Goal: Task Accomplishment & Management: Manage account settings

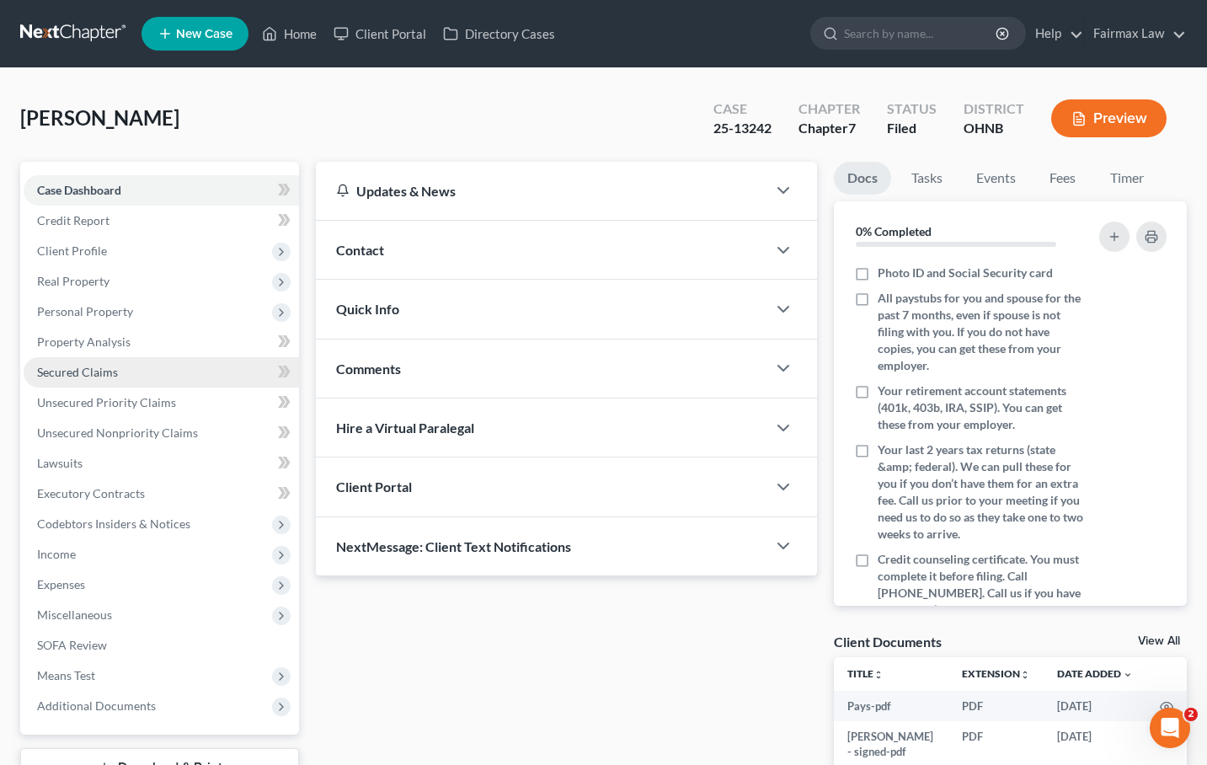
click at [117, 373] on link "Secured Claims" at bounding box center [161, 372] width 275 height 30
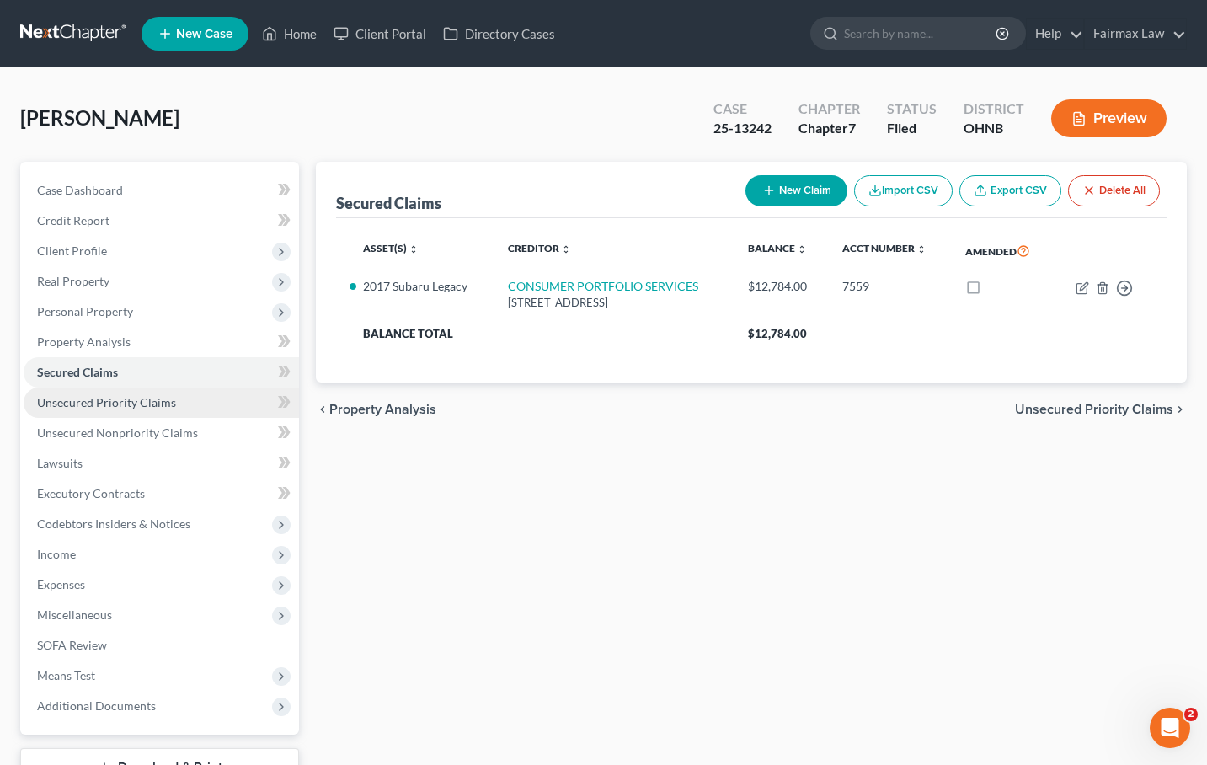
click at [145, 407] on span "Unsecured Priority Claims" at bounding box center [106, 402] width 139 height 14
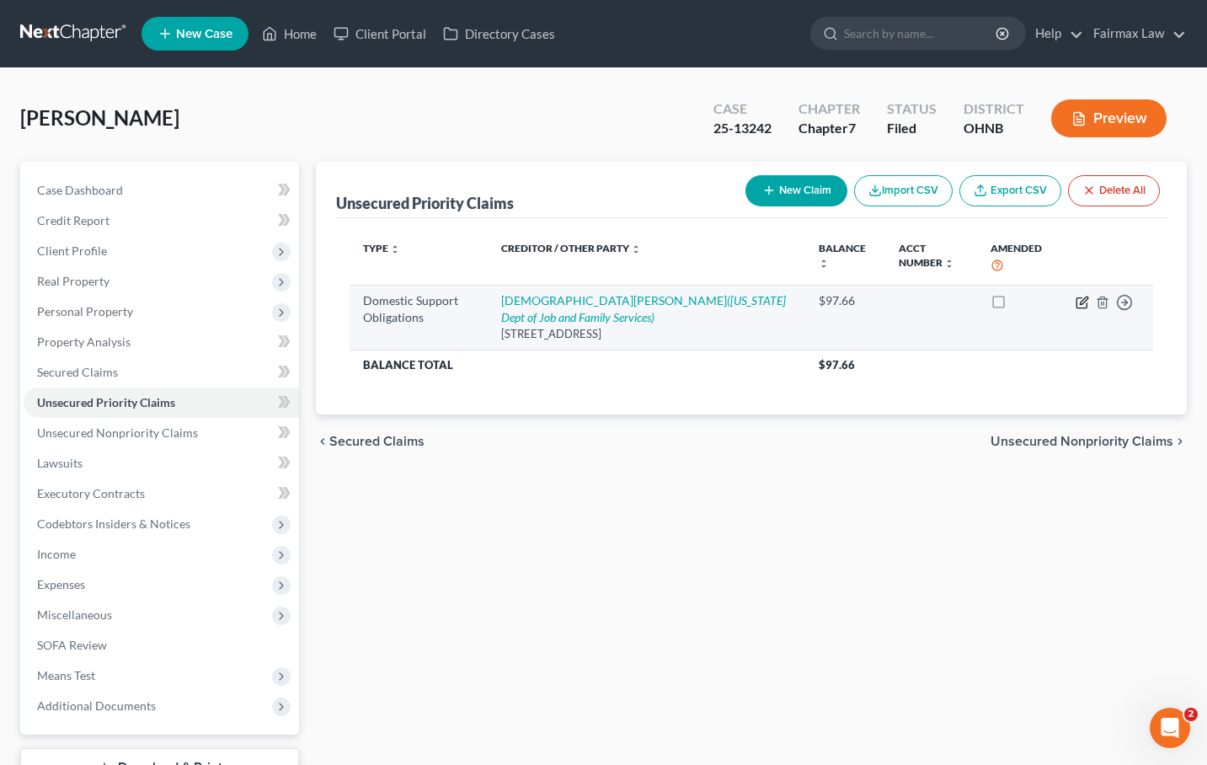
click at [1083, 305] on icon "button" at bounding box center [1082, 302] width 13 height 13
select select "36"
select select "0"
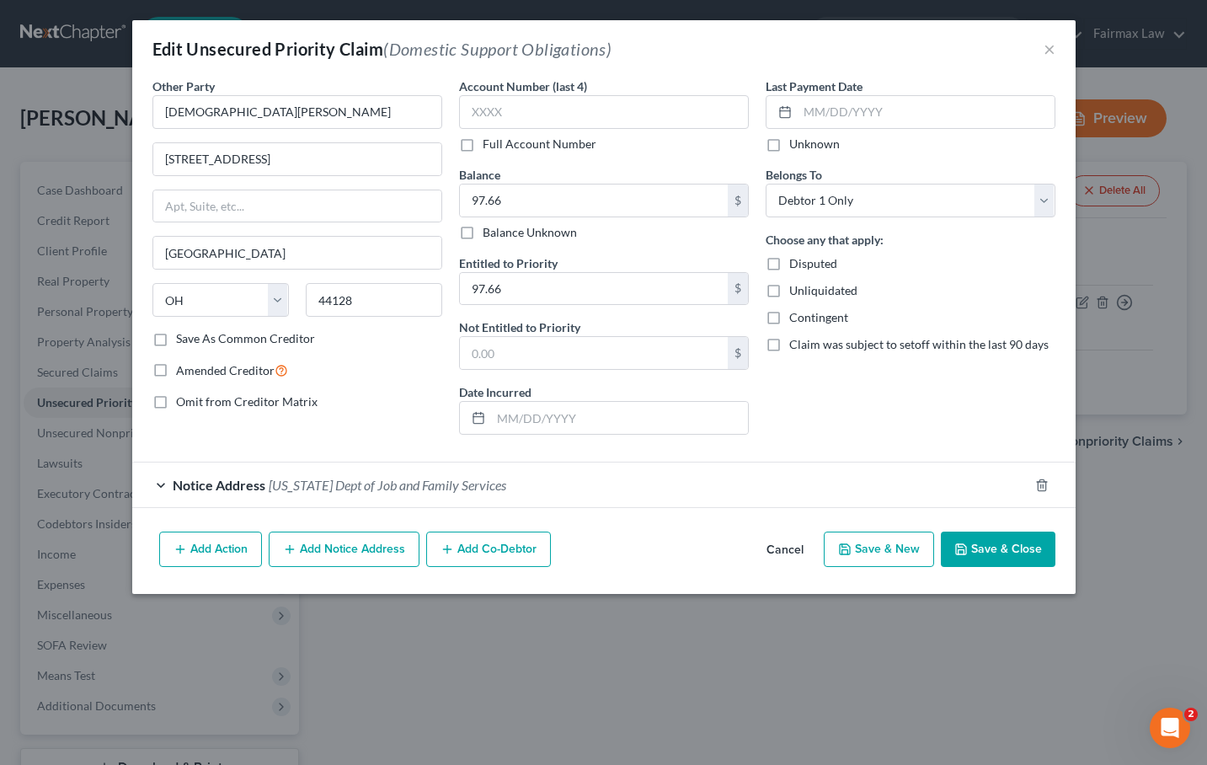
click at [188, 494] on div "Notice Address Ohio Dept of Job and Family Services" at bounding box center [580, 484] width 896 height 45
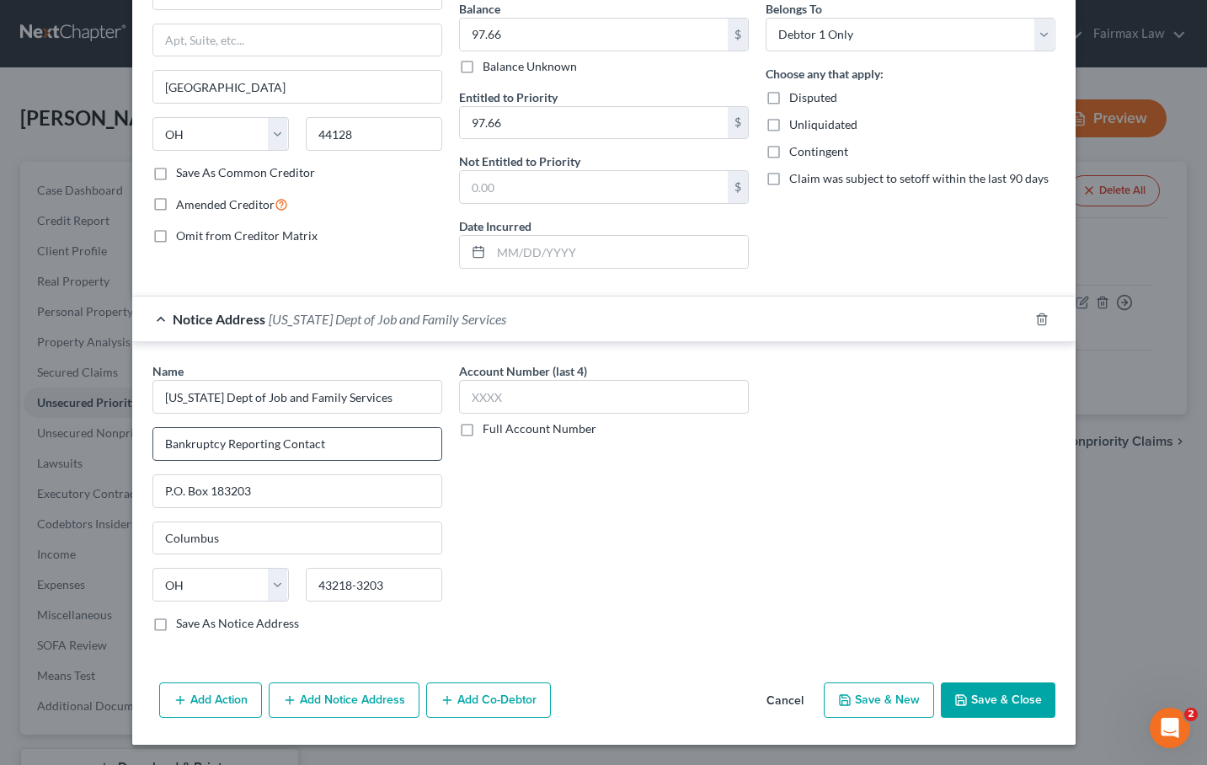
scroll to position [165, 0]
